Goal: Transaction & Acquisition: Purchase product/service

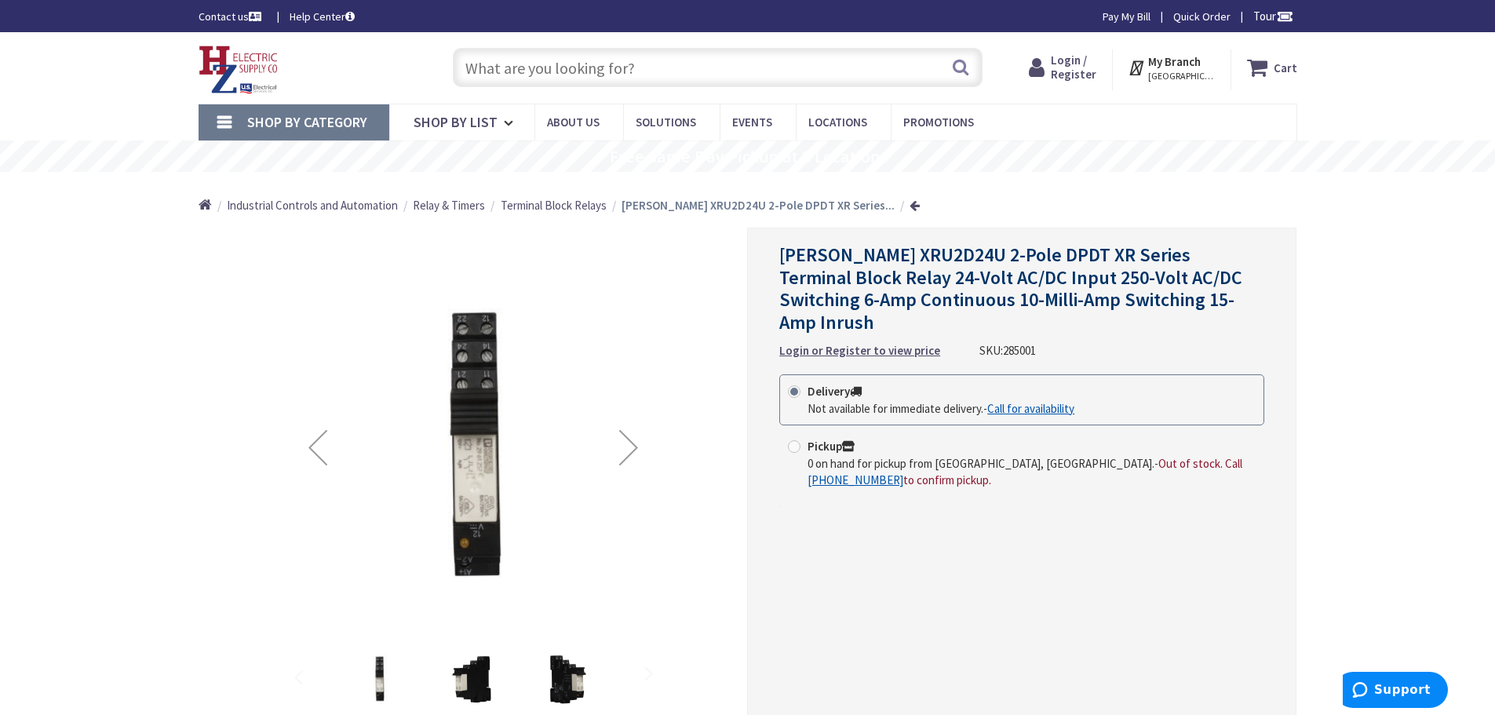
click at [666, 72] on input "text" at bounding box center [718, 67] width 530 height 39
paste input "LP-CC-10"
type input "LP-CC-10"
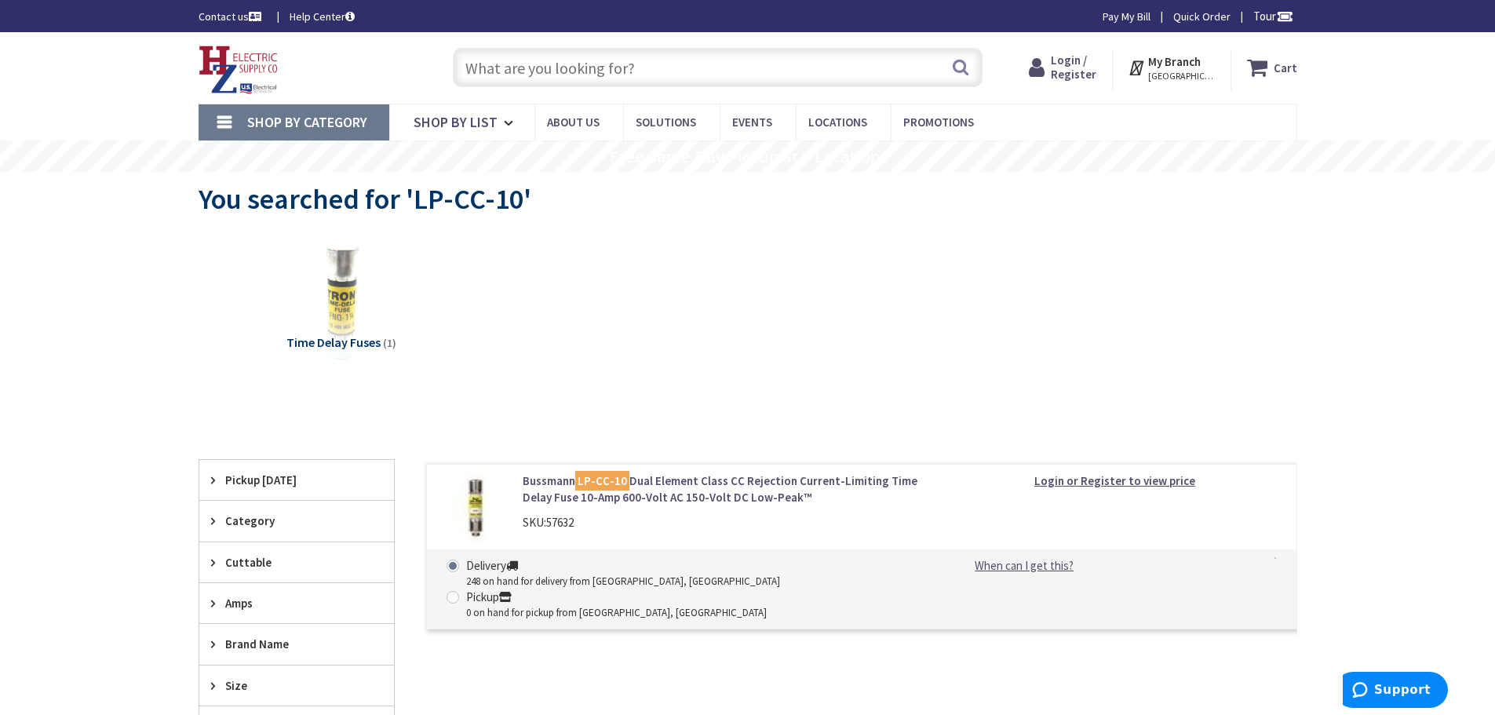
click at [351, 339] on span "Time Delay Fuses" at bounding box center [334, 342] width 94 height 16
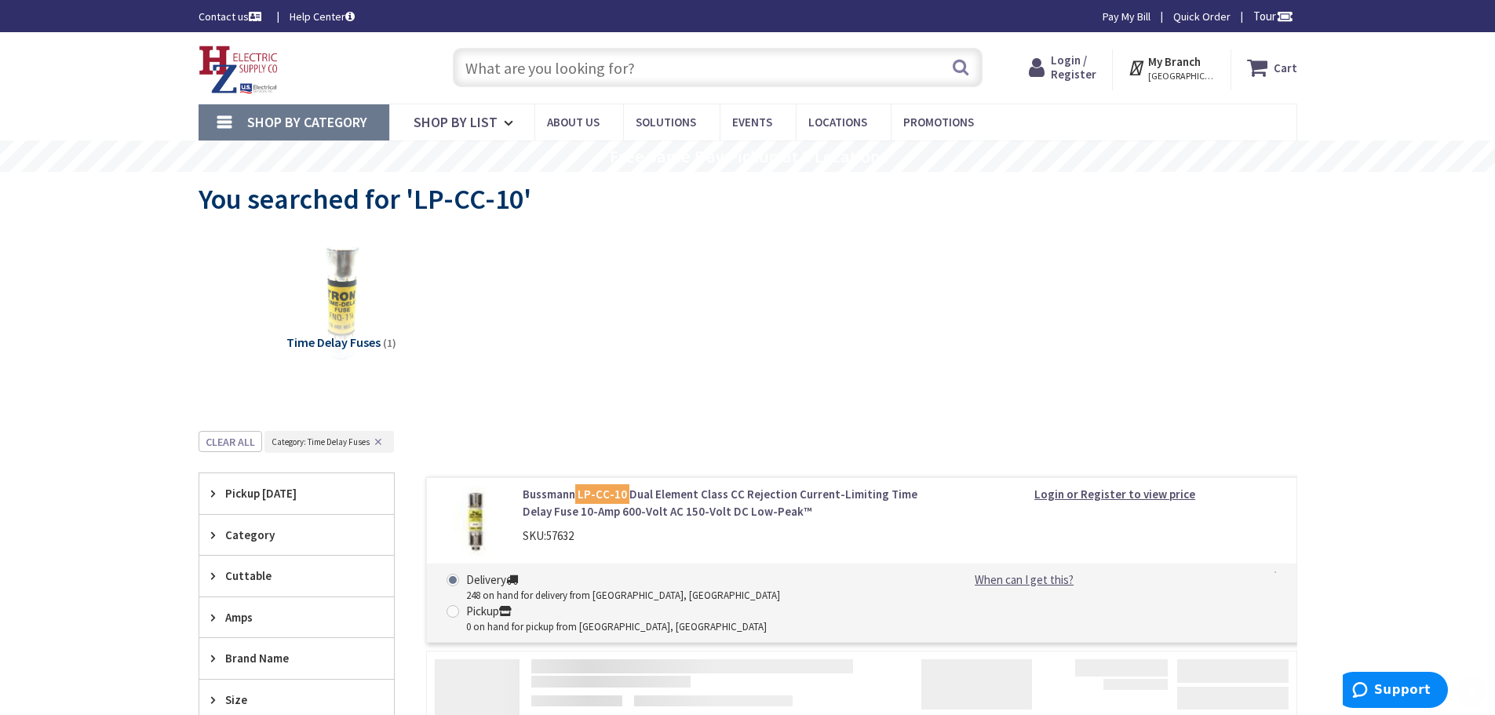
scroll to position [431, 0]
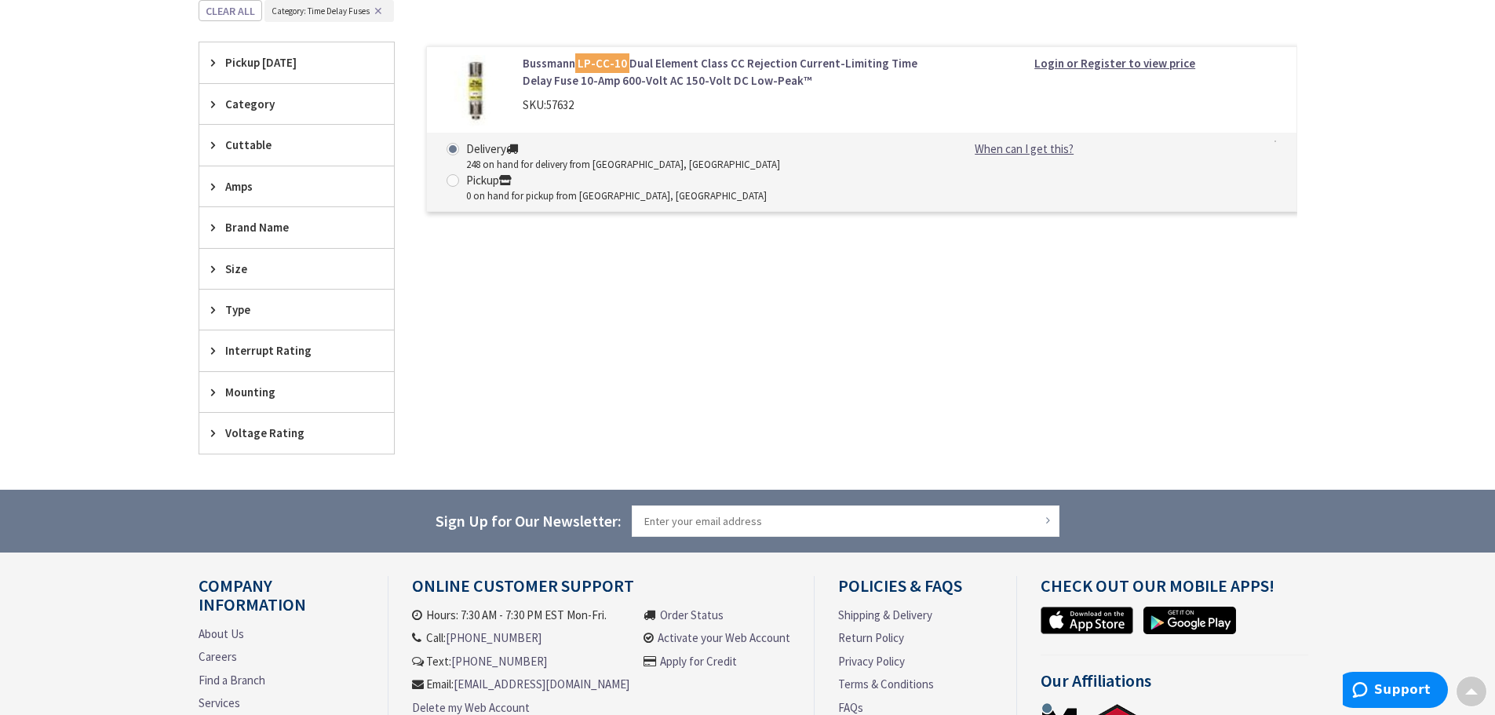
click at [564, 105] on span "57632" at bounding box center [559, 104] width 27 height 15
copy span "57632"
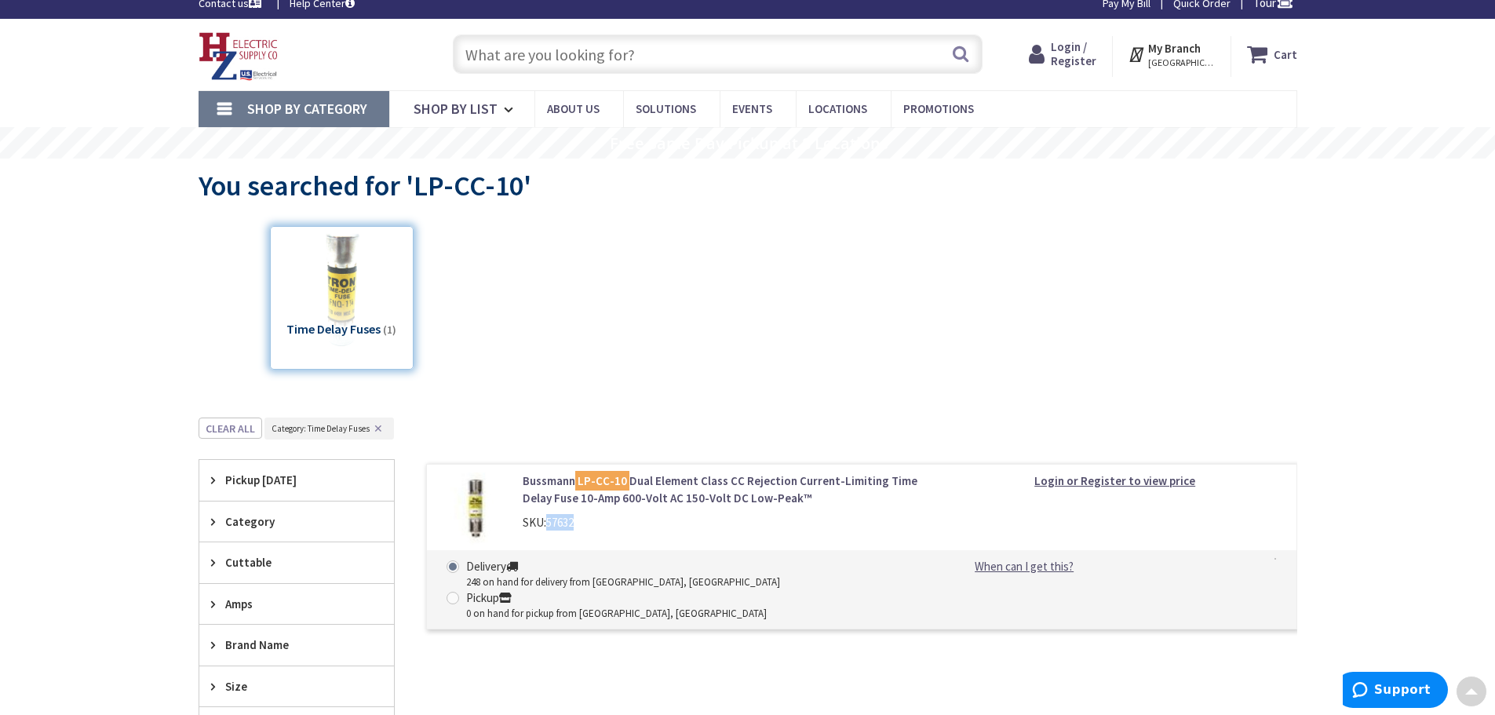
scroll to position [0, 0]
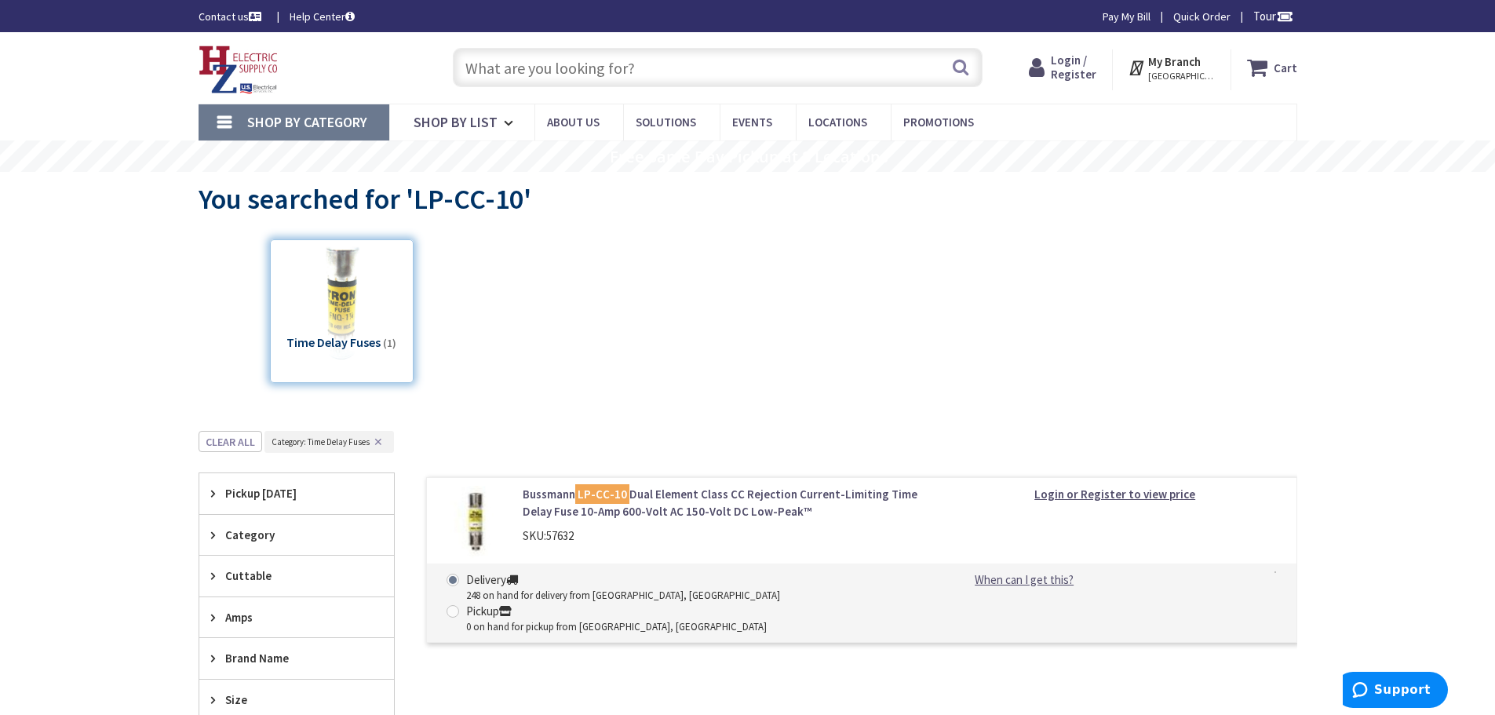
click at [363, 343] on div "Time Delay Fuses (1)" at bounding box center [342, 311] width 144 height 144
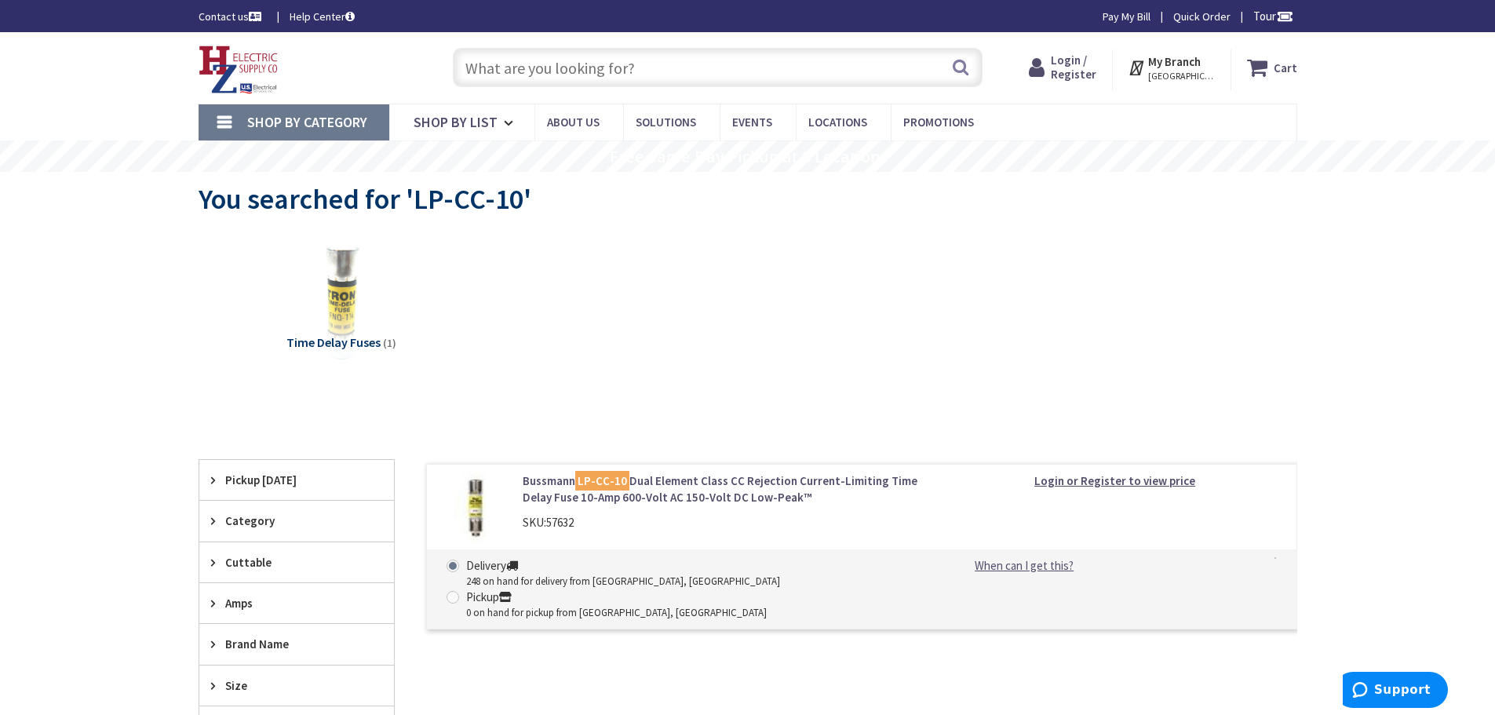
click at [363, 342] on span "Time Delay Fuses" at bounding box center [334, 342] width 94 height 16
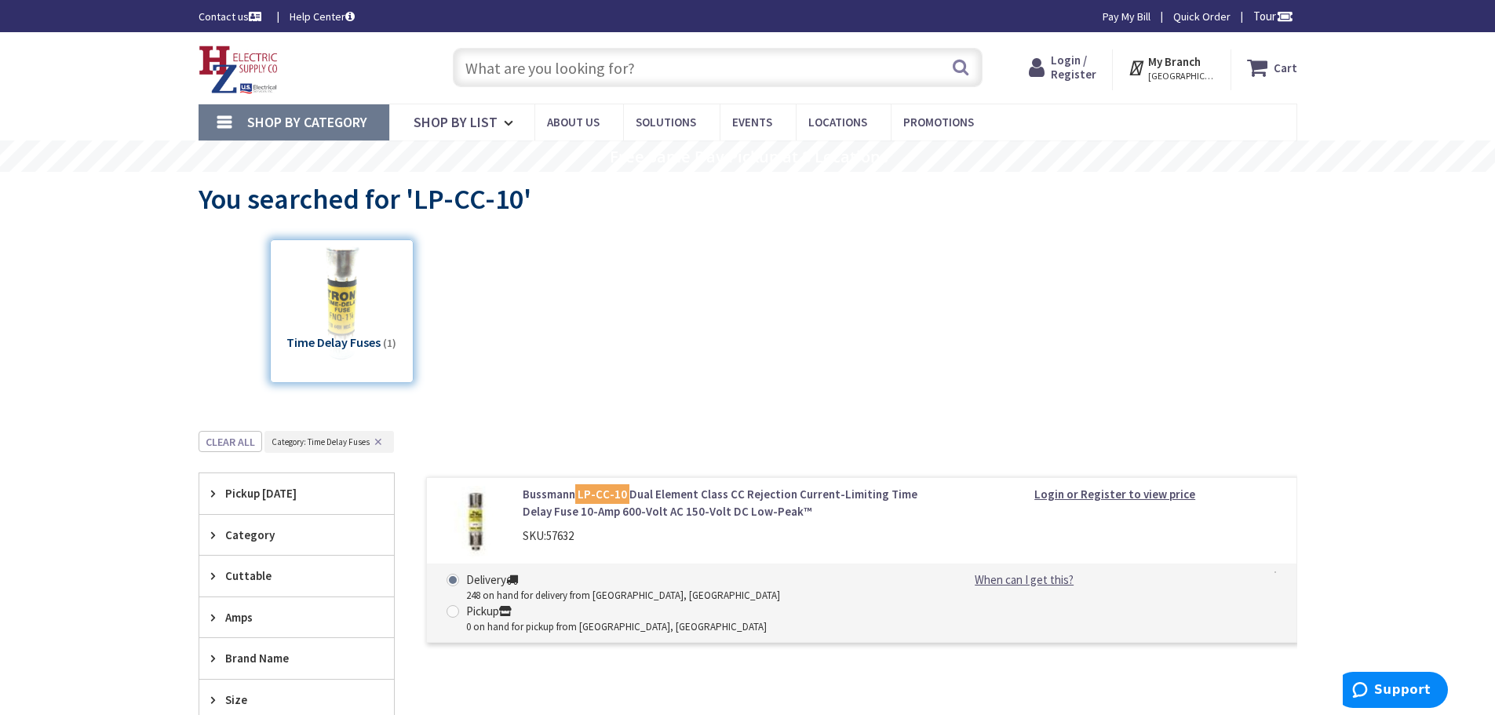
scroll to position [431, 0]
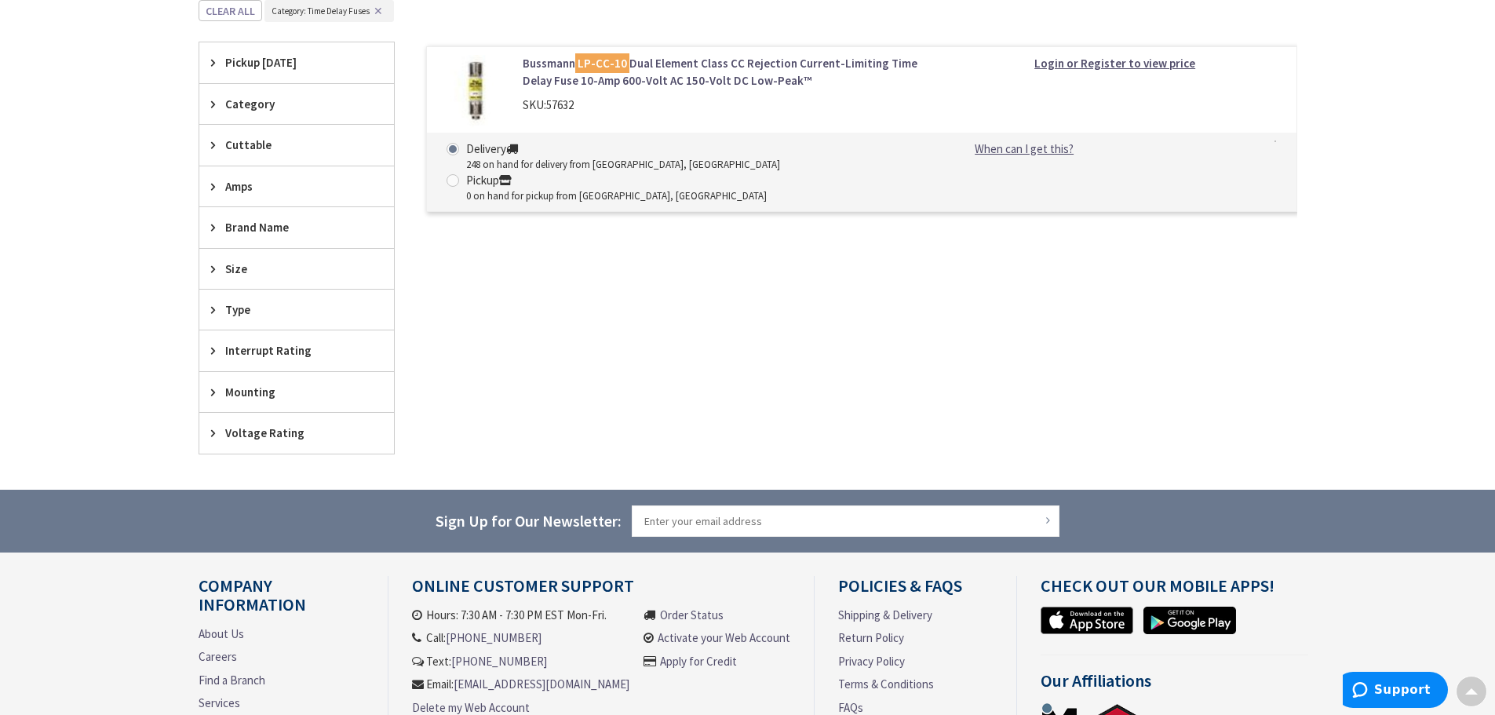
click at [619, 69] on mark "LP-CC-10" at bounding box center [602, 63] width 54 height 20
